Goal: Transaction & Acquisition: Book appointment/travel/reservation

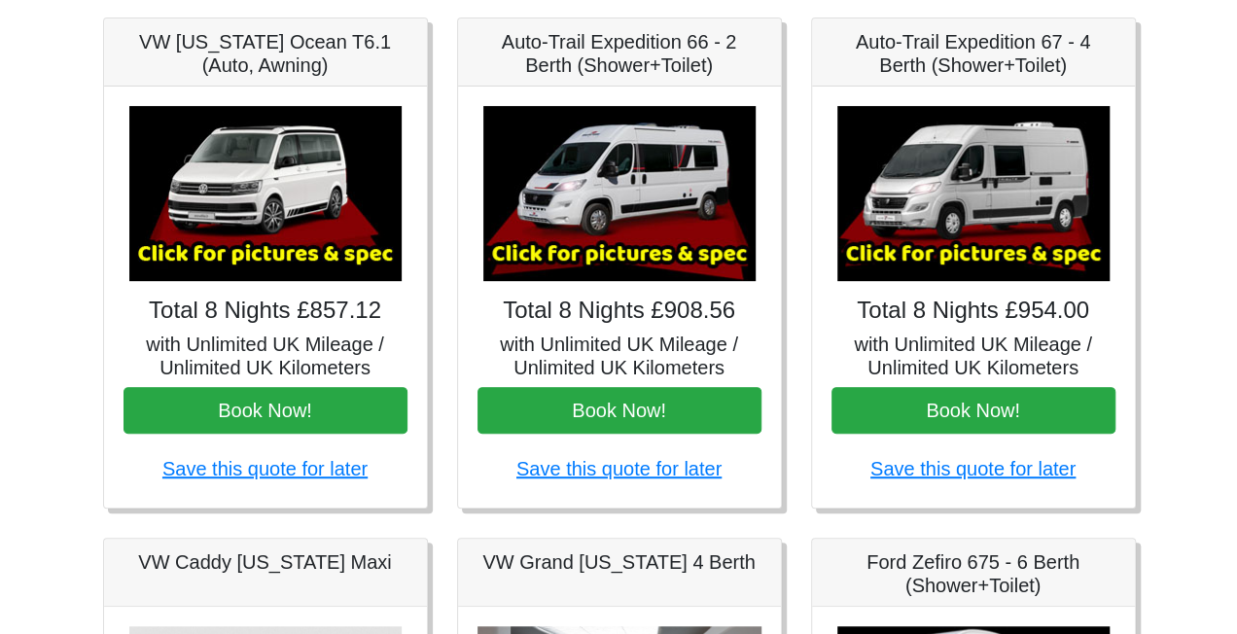
scroll to position [305, 0]
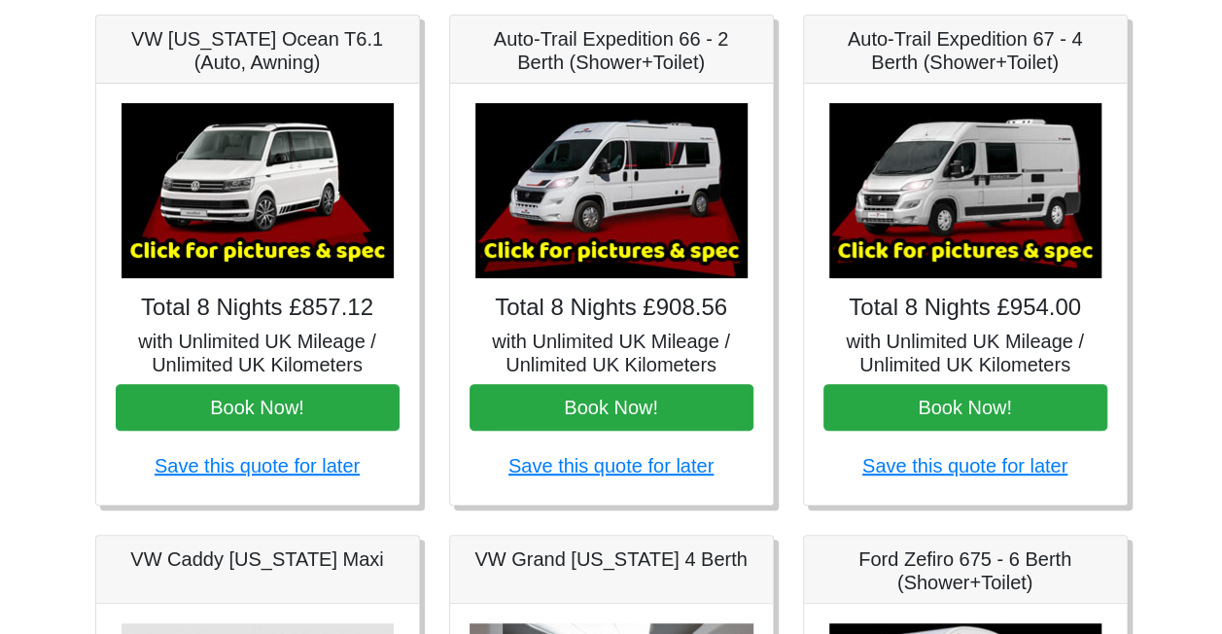
click at [941, 157] on img at bounding box center [966, 190] width 272 height 175
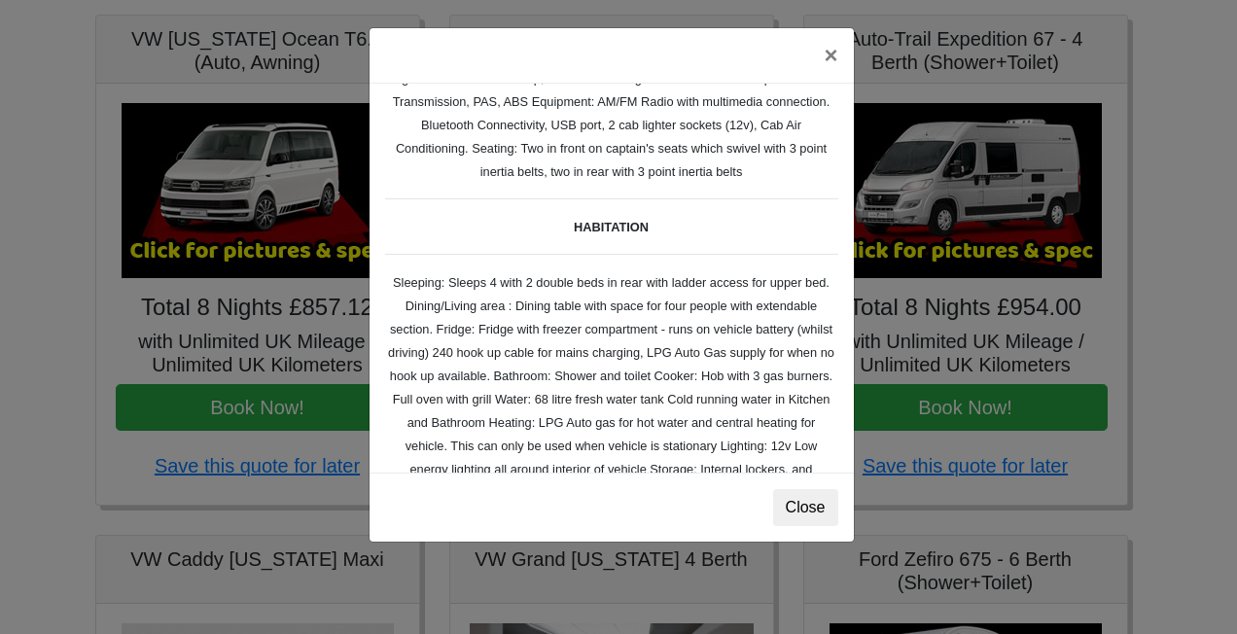
scroll to position [74, 0]
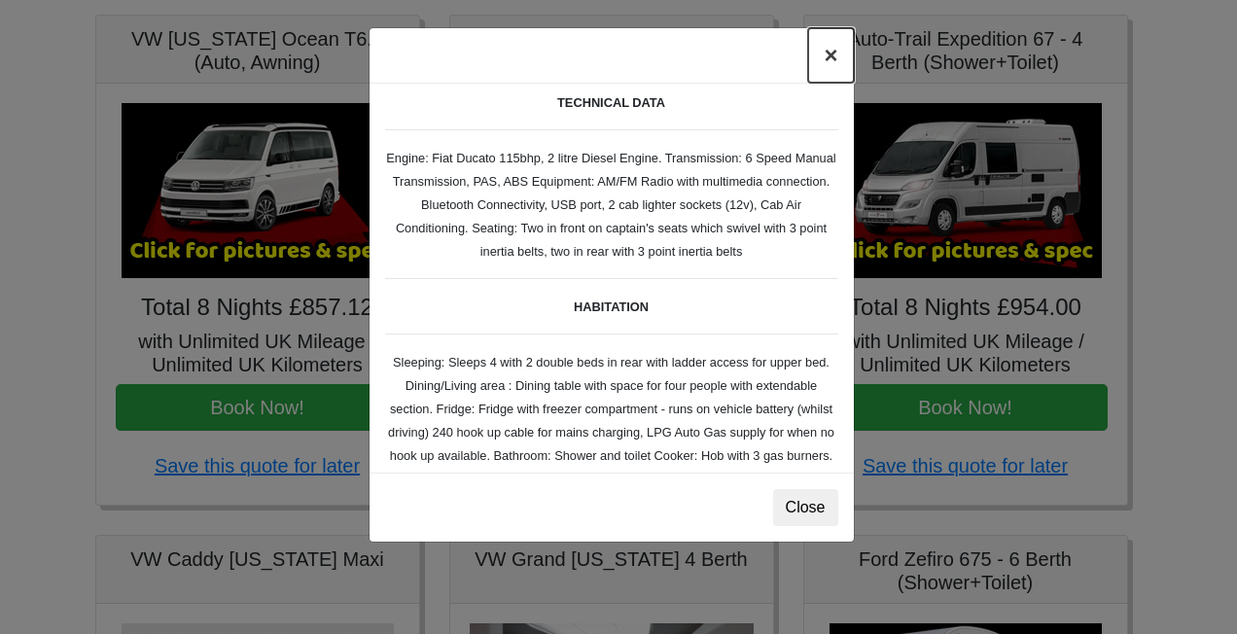
click at [828, 49] on button "×" at bounding box center [830, 55] width 45 height 54
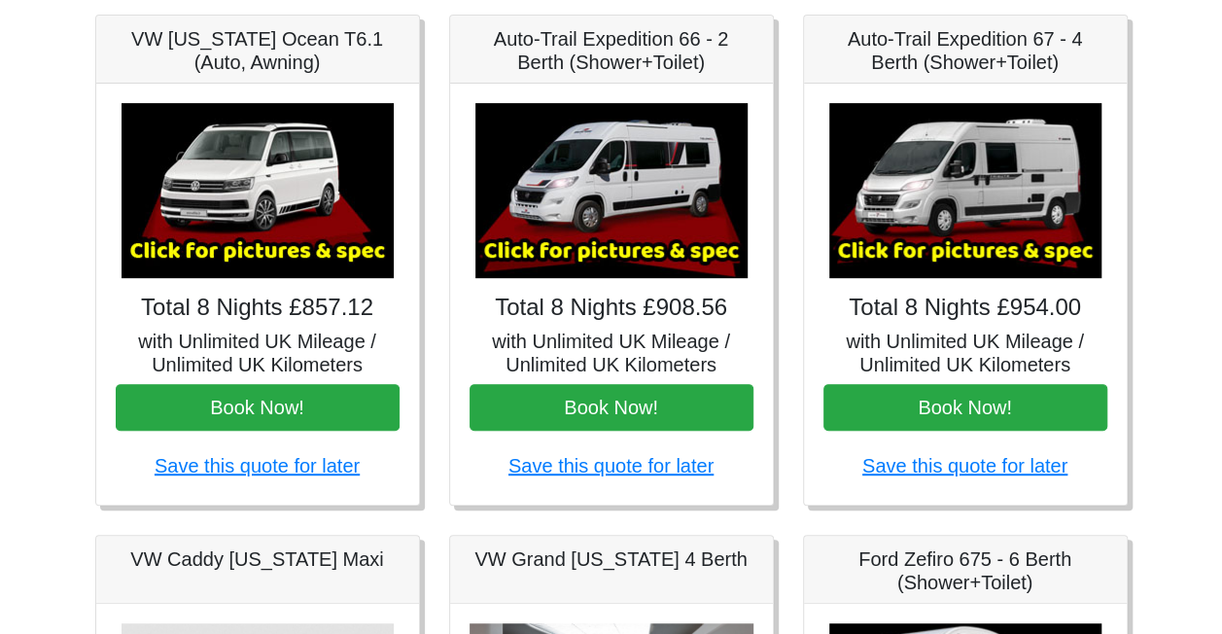
click at [633, 208] on img at bounding box center [612, 190] width 272 height 175
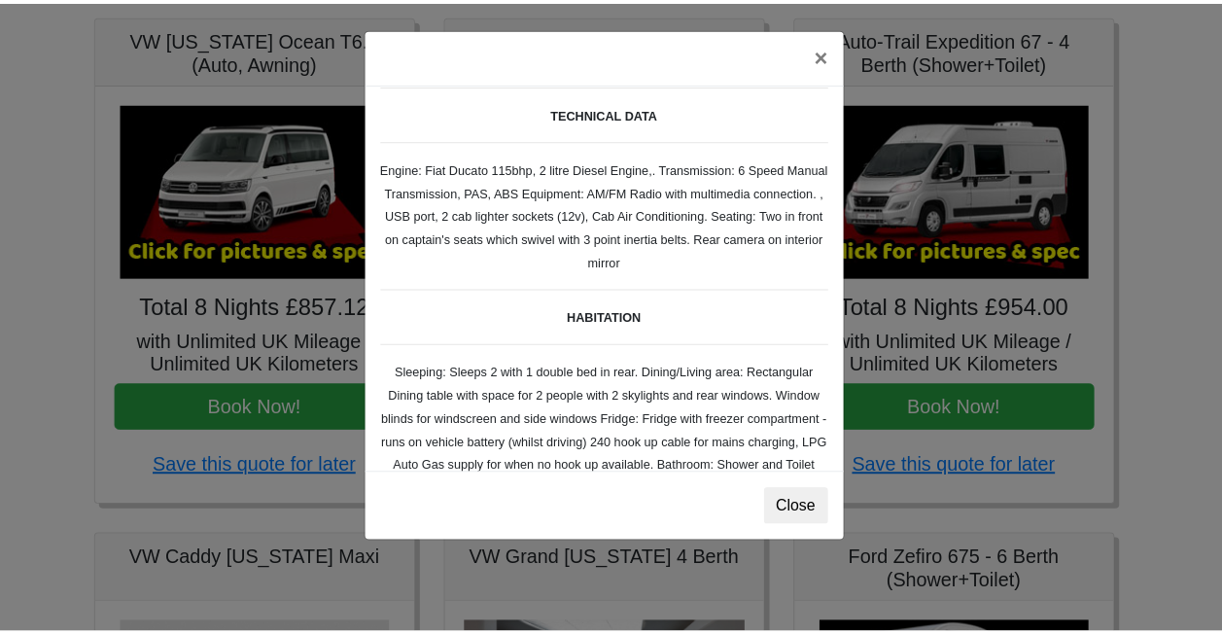
scroll to position [0, 0]
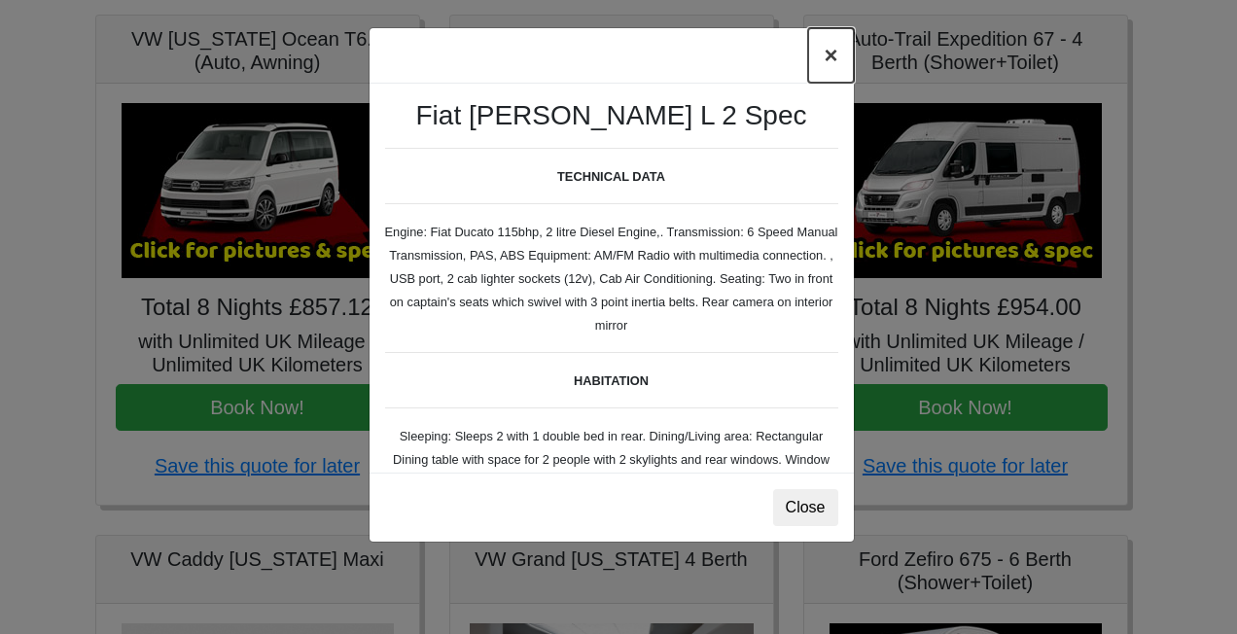
click at [827, 56] on button "×" at bounding box center [830, 55] width 45 height 54
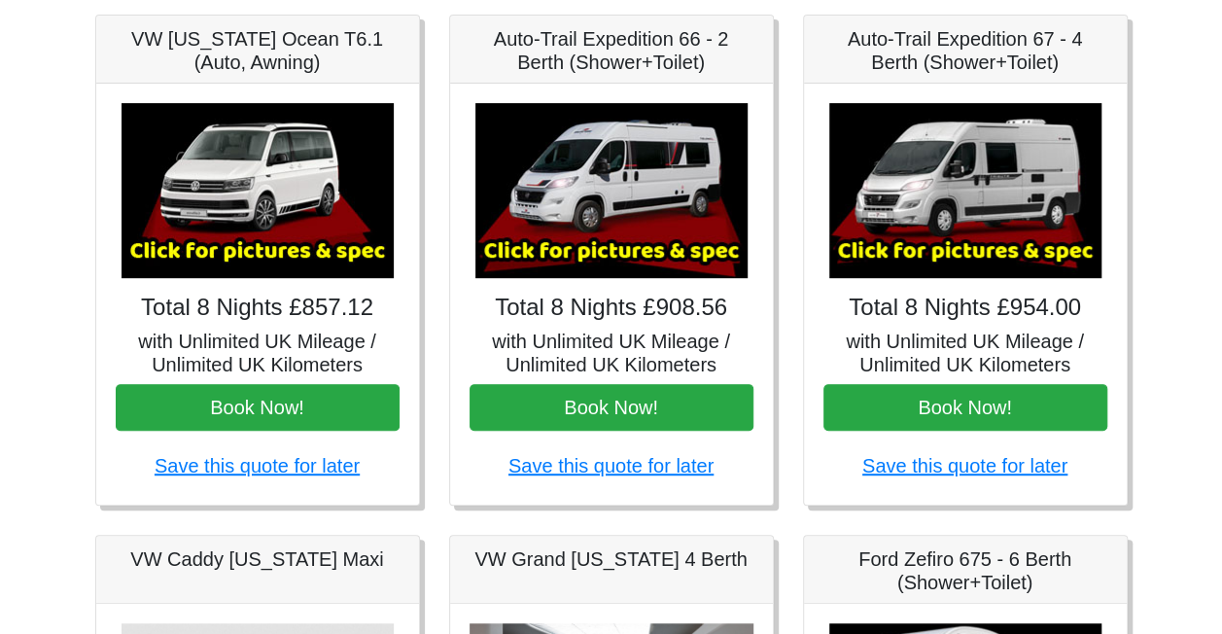
click at [943, 382] on div "× Auto-trail Tribute 669 Spec TECHNICAL DATA Engine: Fiat Ducato 115bhp, 2 litr…" at bounding box center [965, 294] width 323 height 421
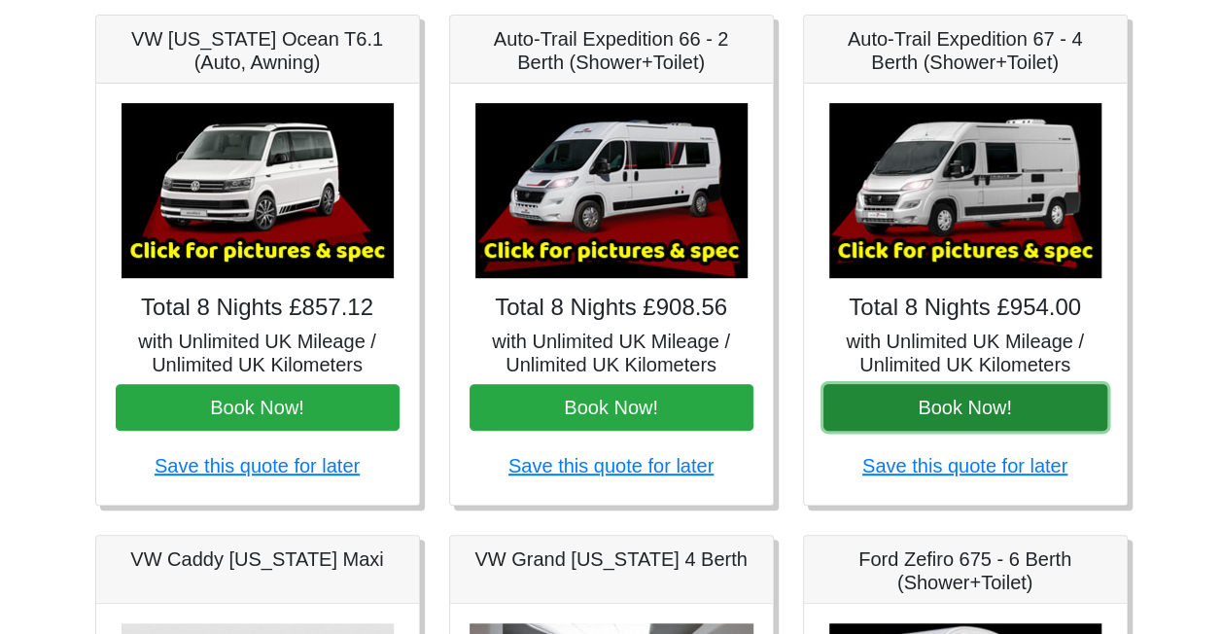
click at [938, 395] on button "Book Now!" at bounding box center [966, 407] width 284 height 47
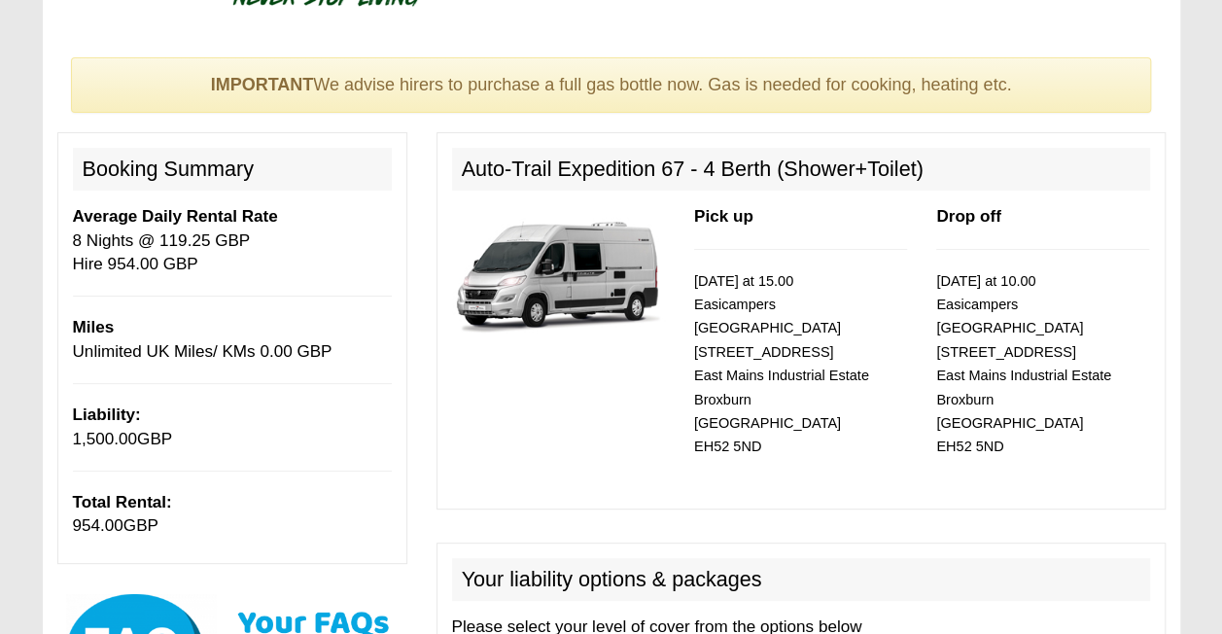
scroll to position [92, 0]
